Goal: Find specific page/section: Find specific page/section

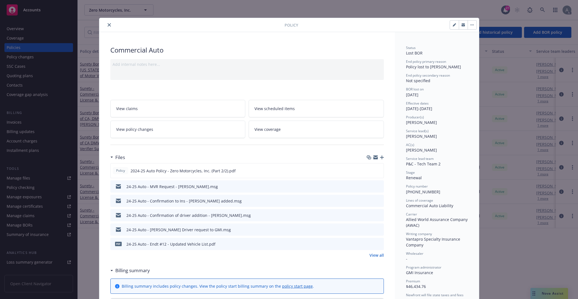
click at [108, 24] on icon "close" at bounding box center [109, 24] width 3 height 3
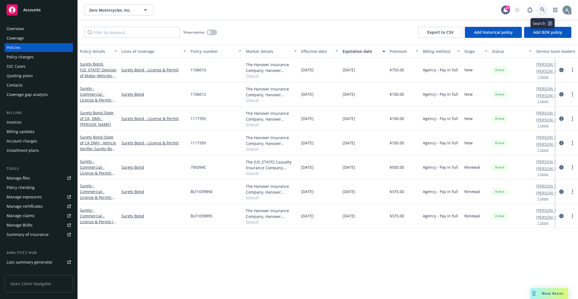
click at [544, 9] on icon at bounding box center [542, 9] width 5 height 5
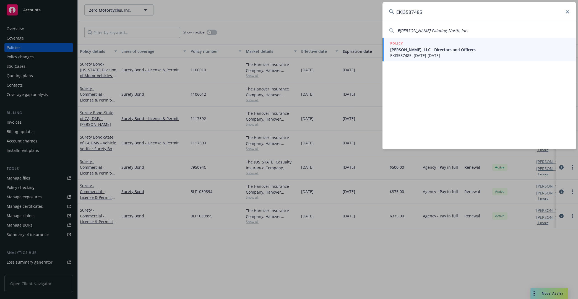
type input "EKI3587485"
click at [471, 51] on span "[PERSON_NAME], LLC - Directors and Officers" at bounding box center [479, 50] width 179 height 6
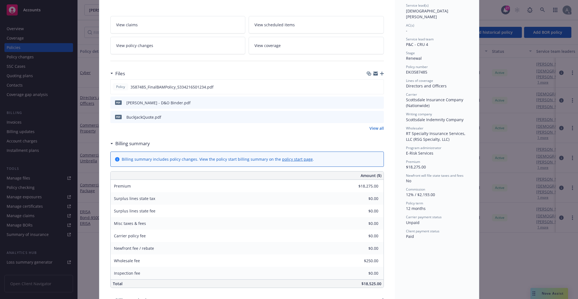
scroll to position [83, 0]
